Goal: Information Seeking & Learning: Learn about a topic

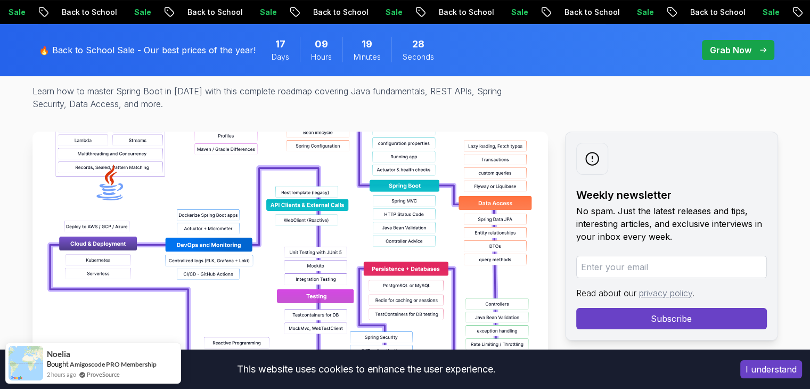
scroll to position [141, 0]
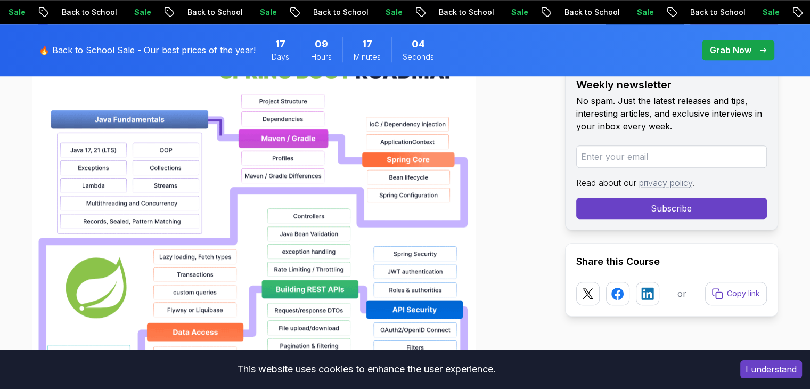
scroll to position [826, 0]
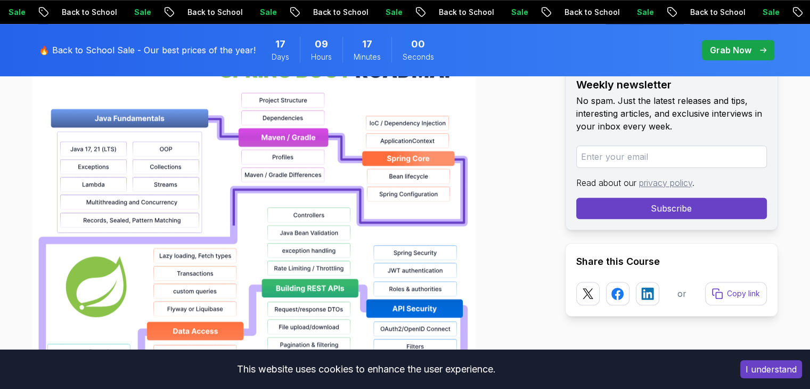
click at [171, 178] on img at bounding box center [253, 387] width 443 height 682
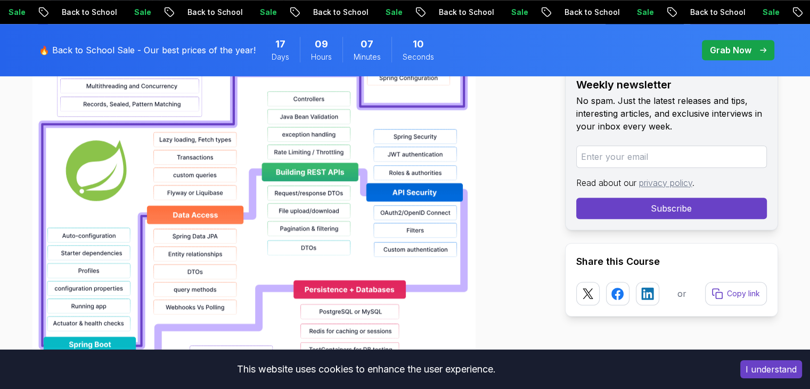
scroll to position [967, 0]
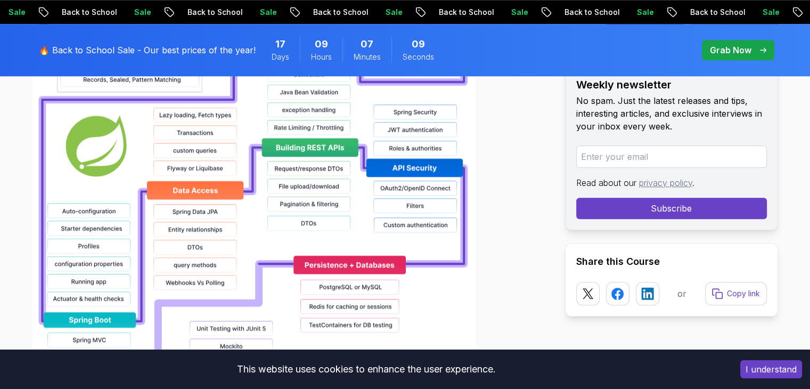
click at [170, 165] on img at bounding box center [253, 246] width 443 height 682
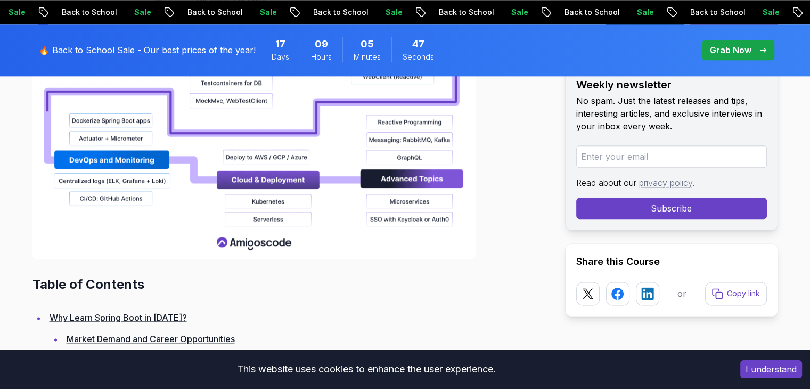
scroll to position [1294, 0]
